Goal: Transaction & Acquisition: Subscribe to service/newsletter

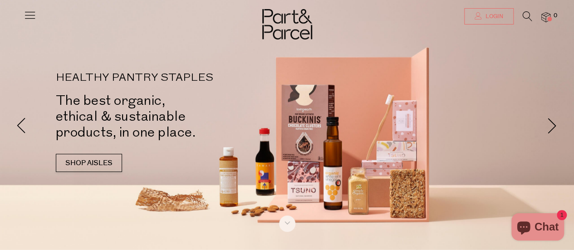
click at [491, 15] on span "Login" at bounding box center [493, 17] width 20 height 8
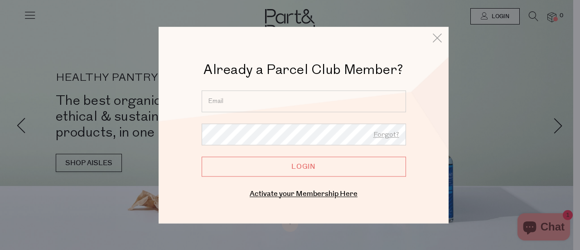
click at [325, 95] on input "email" at bounding box center [304, 101] width 204 height 22
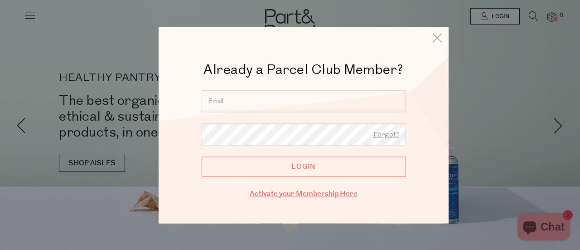
click at [326, 192] on link "Activate your Membership Here" at bounding box center [304, 194] width 108 height 10
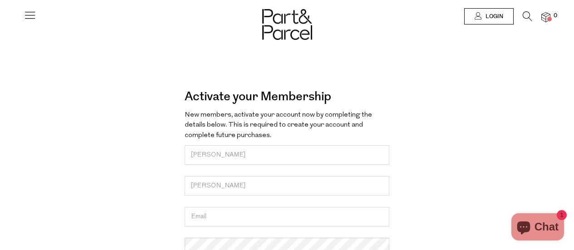
type input "[PERSON_NAME]"
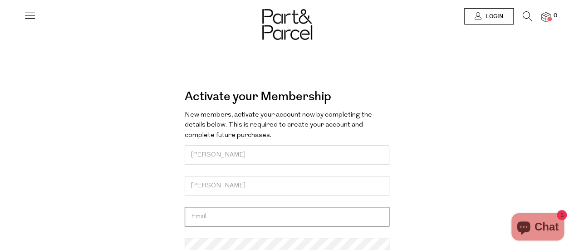
click at [278, 223] on input "email" at bounding box center [287, 216] width 204 height 19
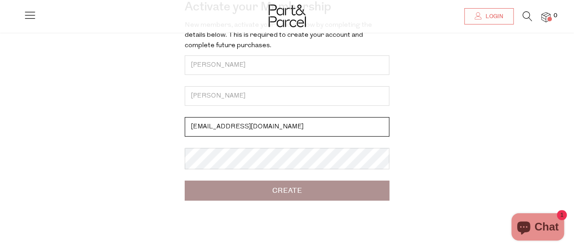
scroll to position [153, 0]
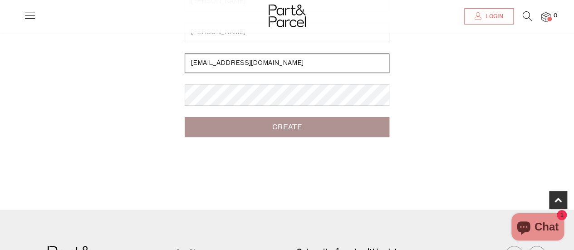
type input "sarajean86@outlook.com"
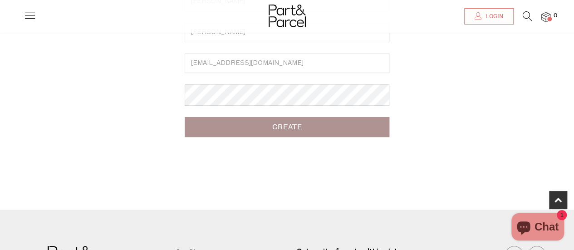
click at [298, 129] on input "Create" at bounding box center [287, 127] width 204 height 20
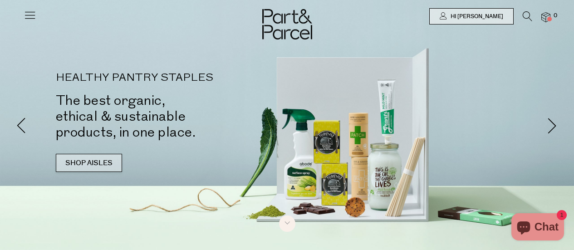
click at [89, 160] on link "SHOP AISLES" at bounding box center [89, 163] width 66 height 18
